Goal: Task Accomplishment & Management: Manage account settings

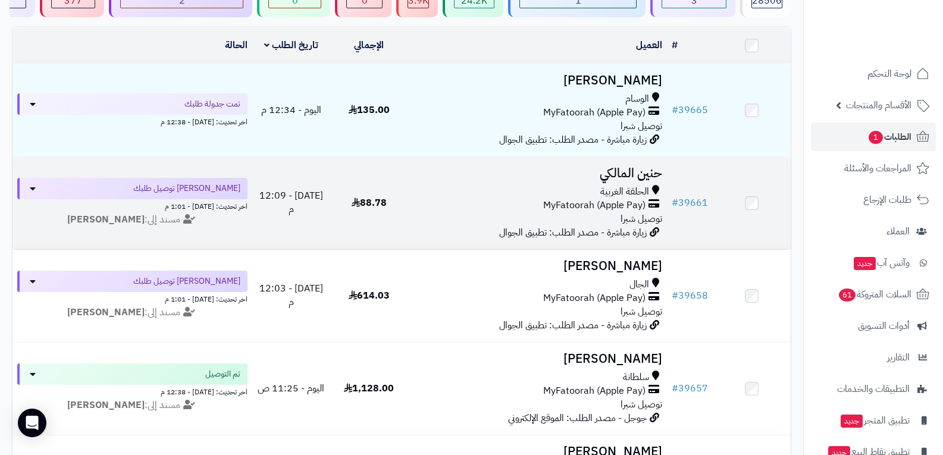
scroll to position [119, 0]
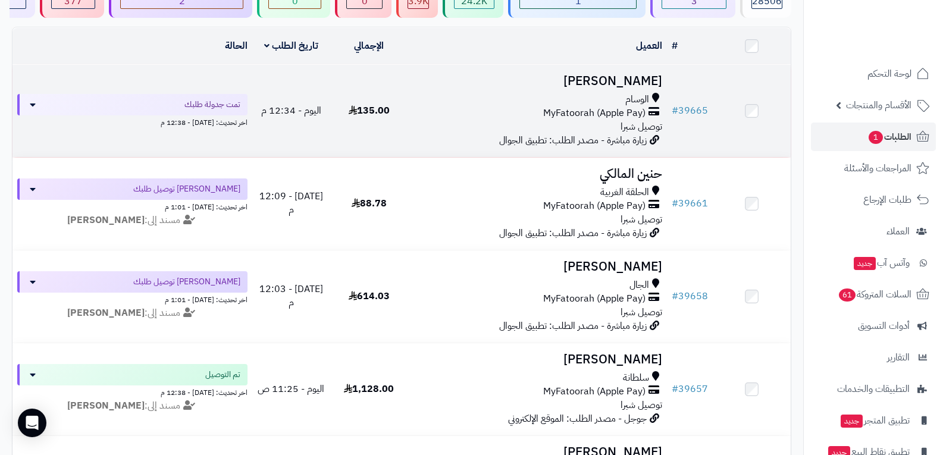
click at [585, 107] on span "MyFatoorah (Apple Pay)" at bounding box center [594, 114] width 102 height 14
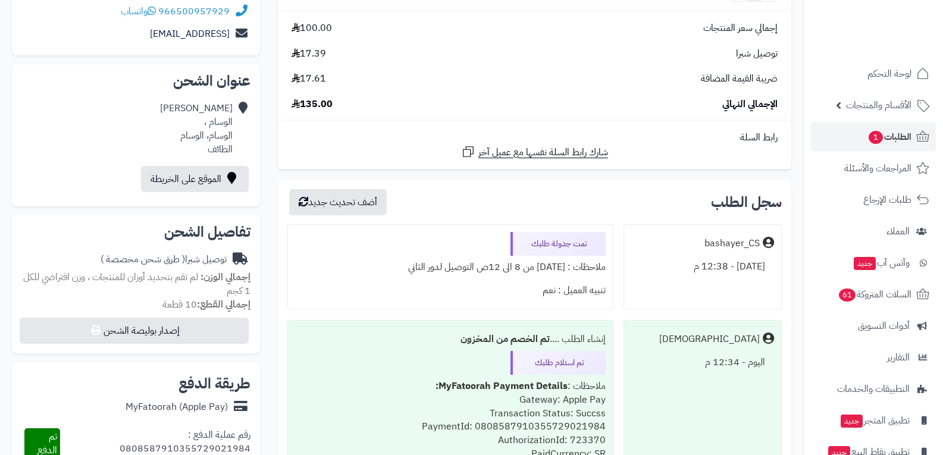
scroll to position [238, 0]
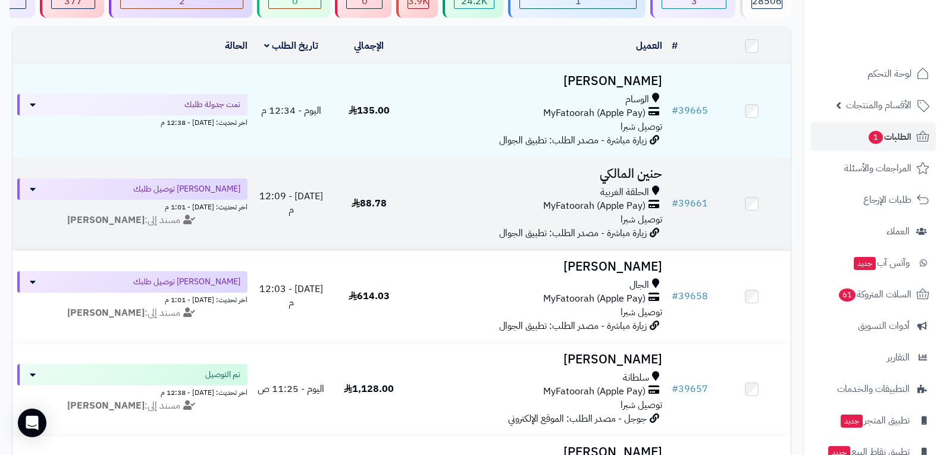
scroll to position [59, 0]
